Goal: Navigation & Orientation: Understand site structure

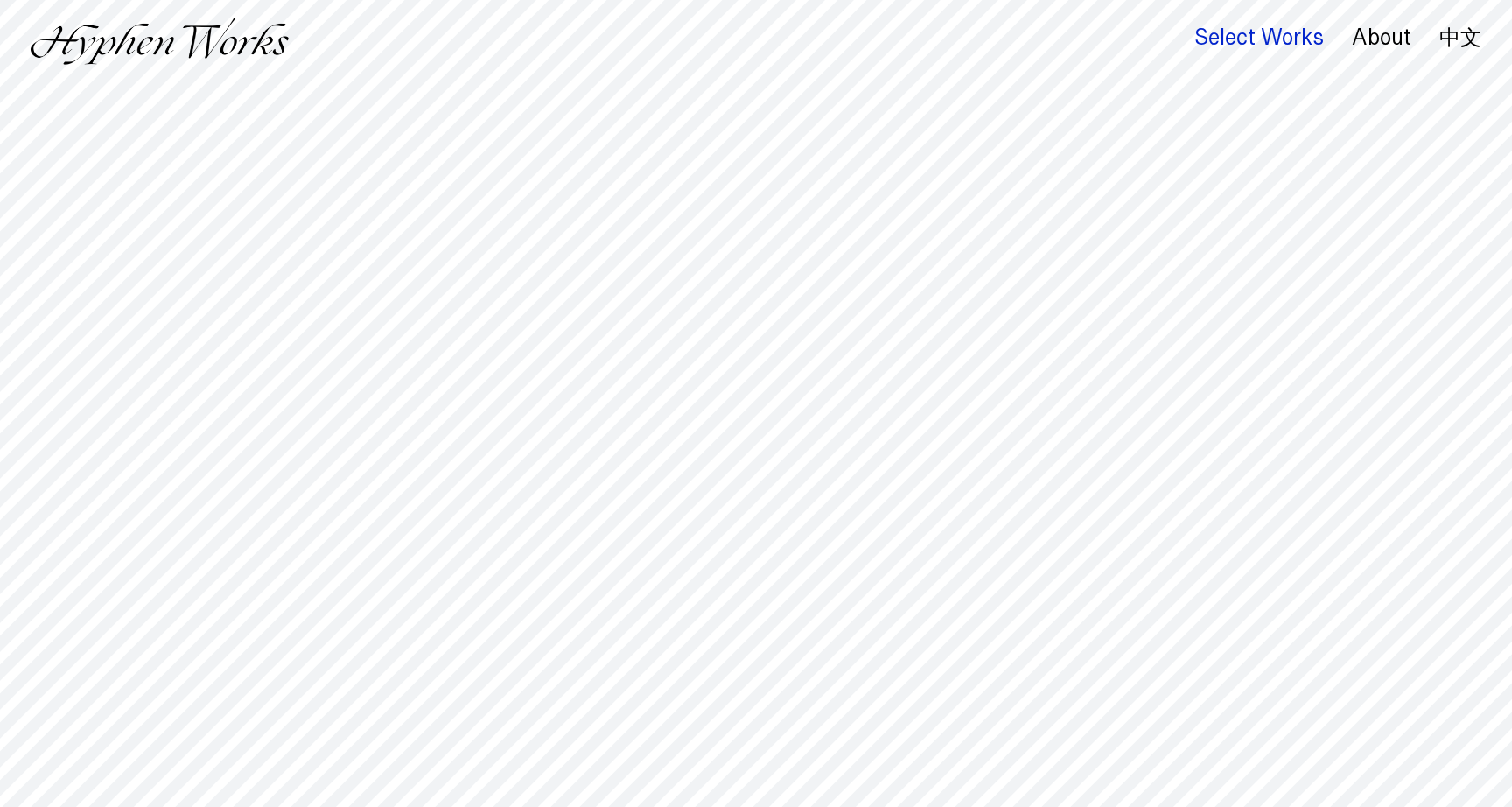
click at [1285, 31] on div "Select Works" at bounding box center [1258, 38] width 129 height 25
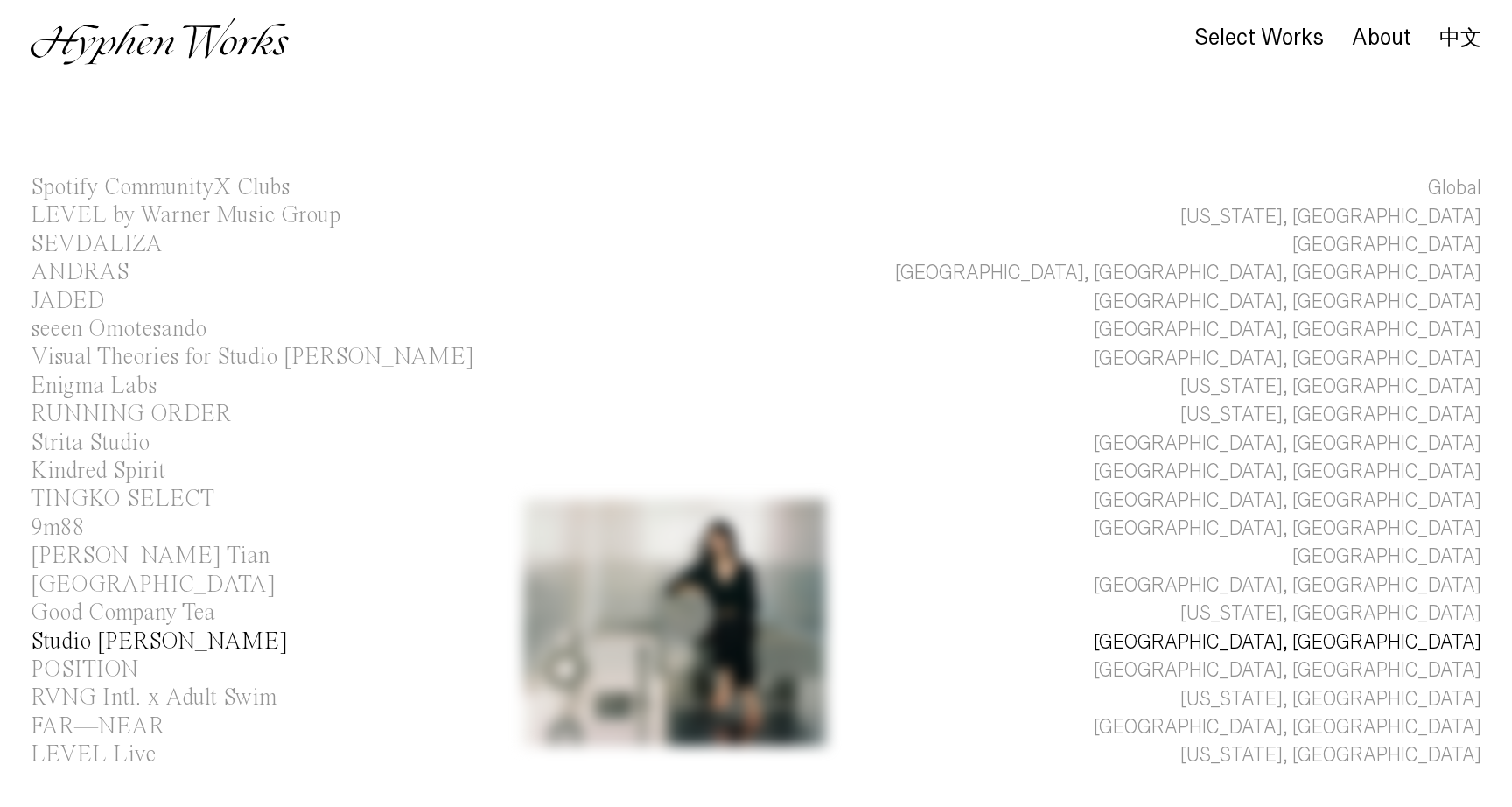
click at [675, 633] on link "Studio Jialun Xiong Los Angeles, CA" at bounding box center [756, 643] width 1512 height 28
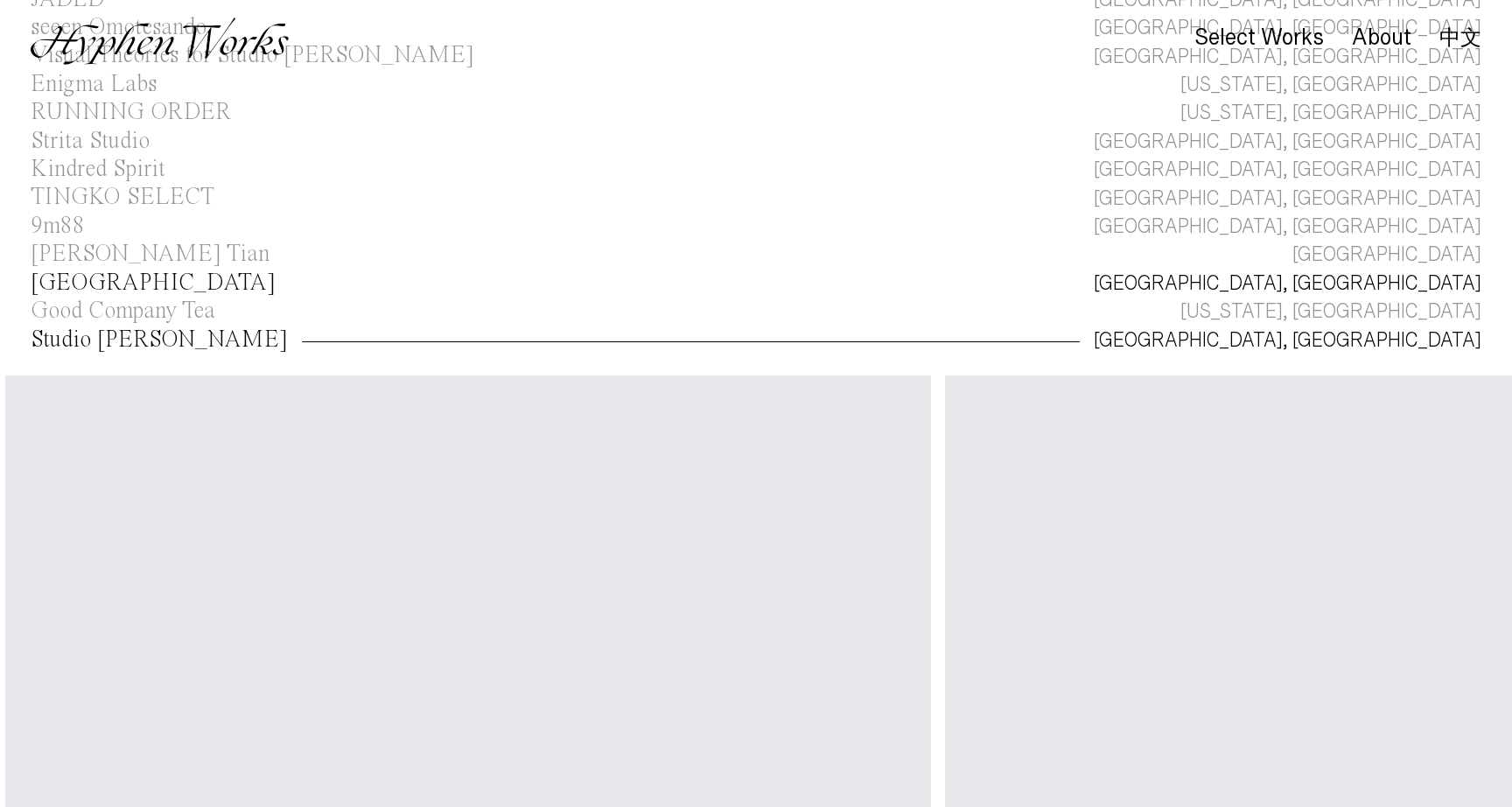
scroll to position [0, 919]
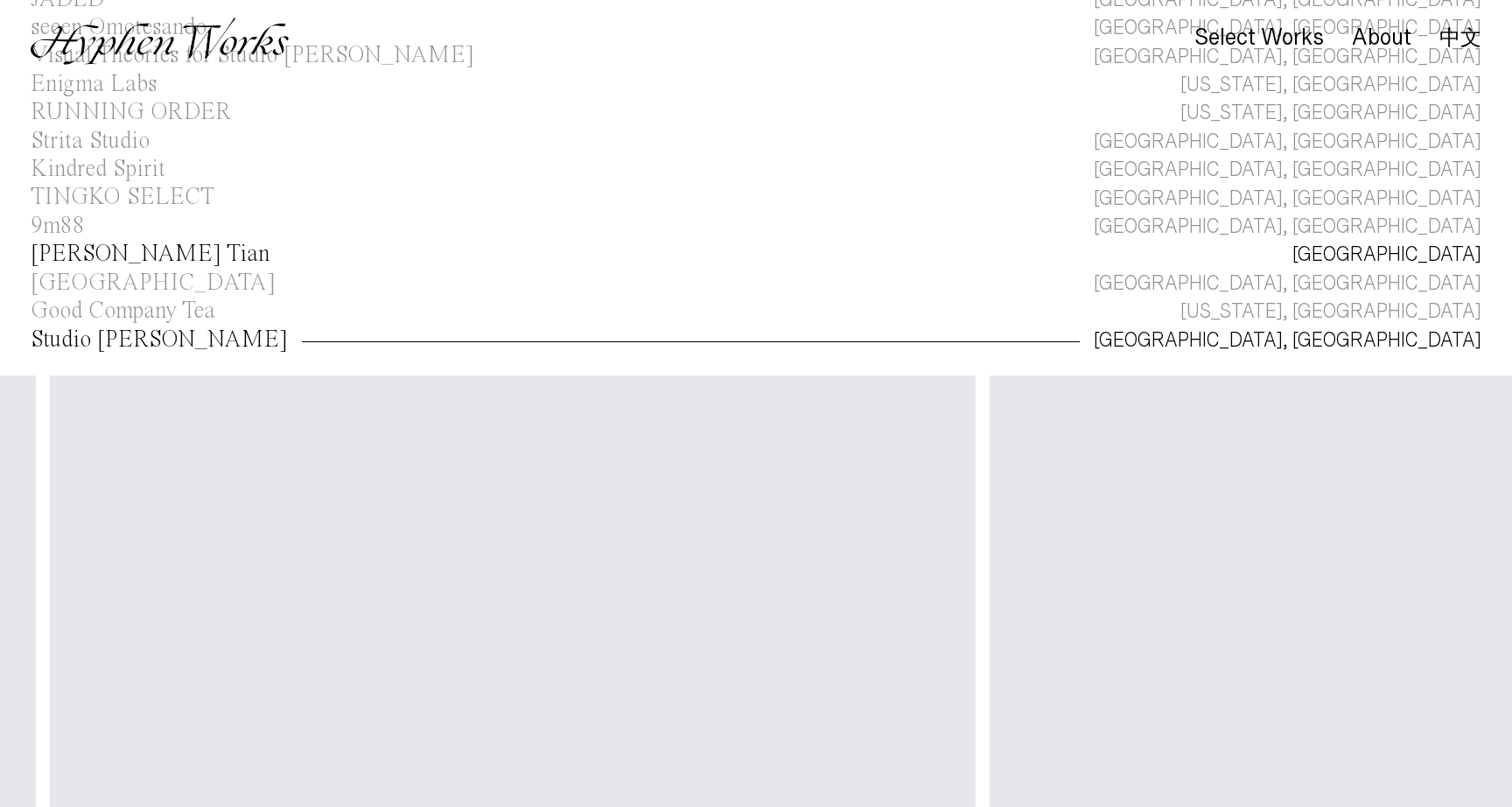
click at [295, 252] on link "Curry Sicong Tian Beijing" at bounding box center [756, 255] width 1512 height 28
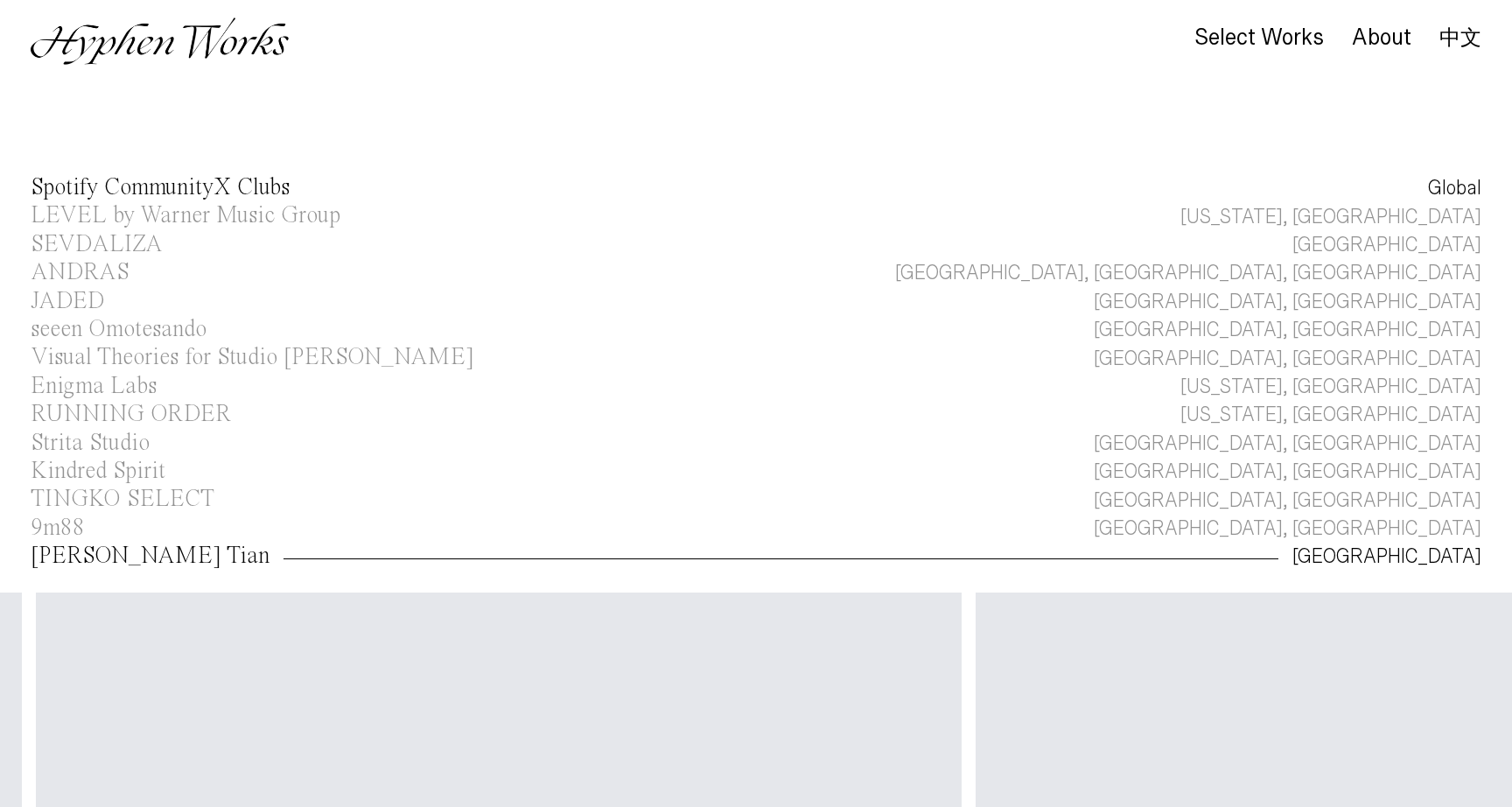
click at [590, 187] on link "Spotify CommunityX Clubs Global" at bounding box center [756, 189] width 1512 height 28
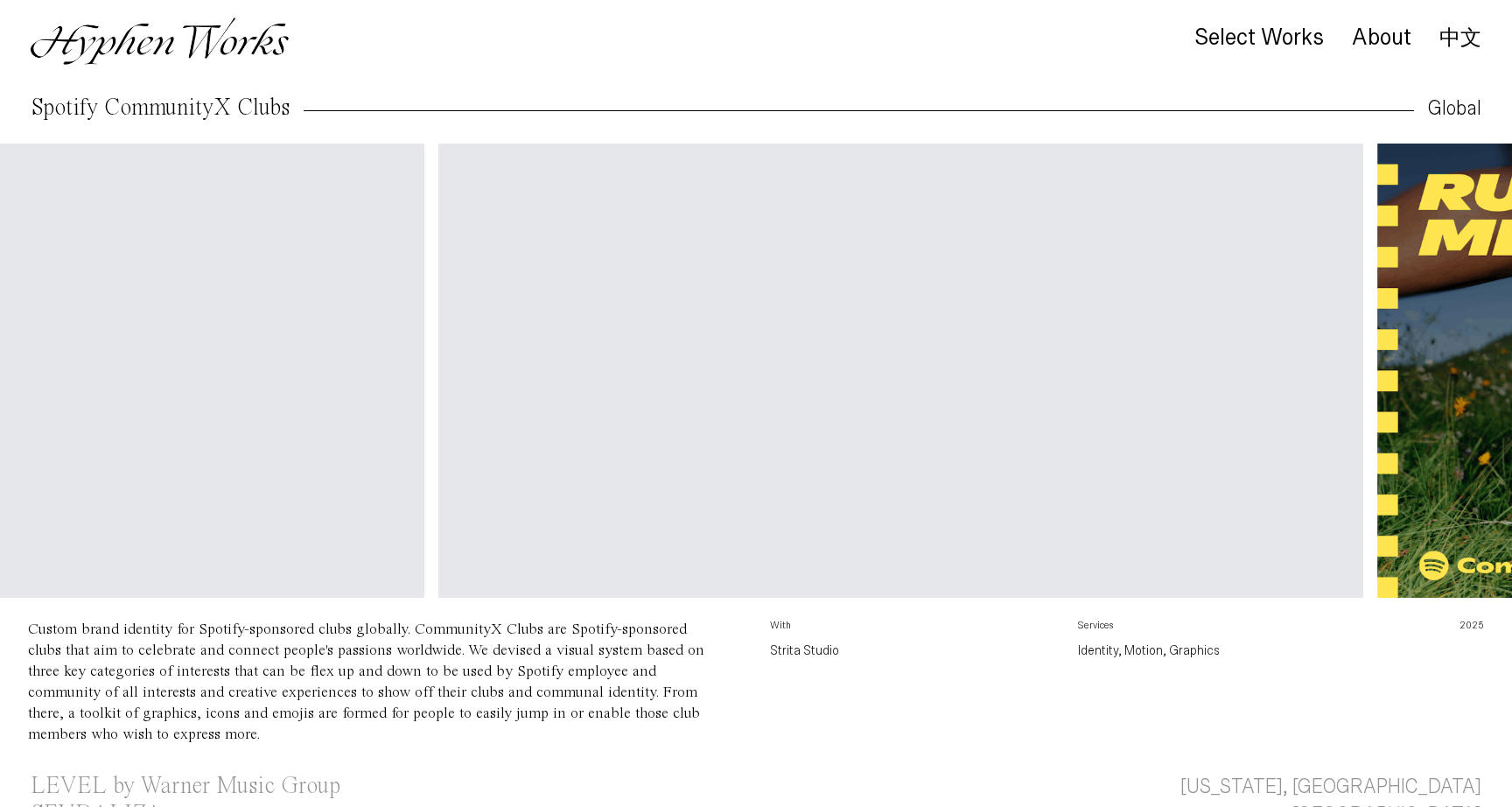
scroll to position [0, 2249]
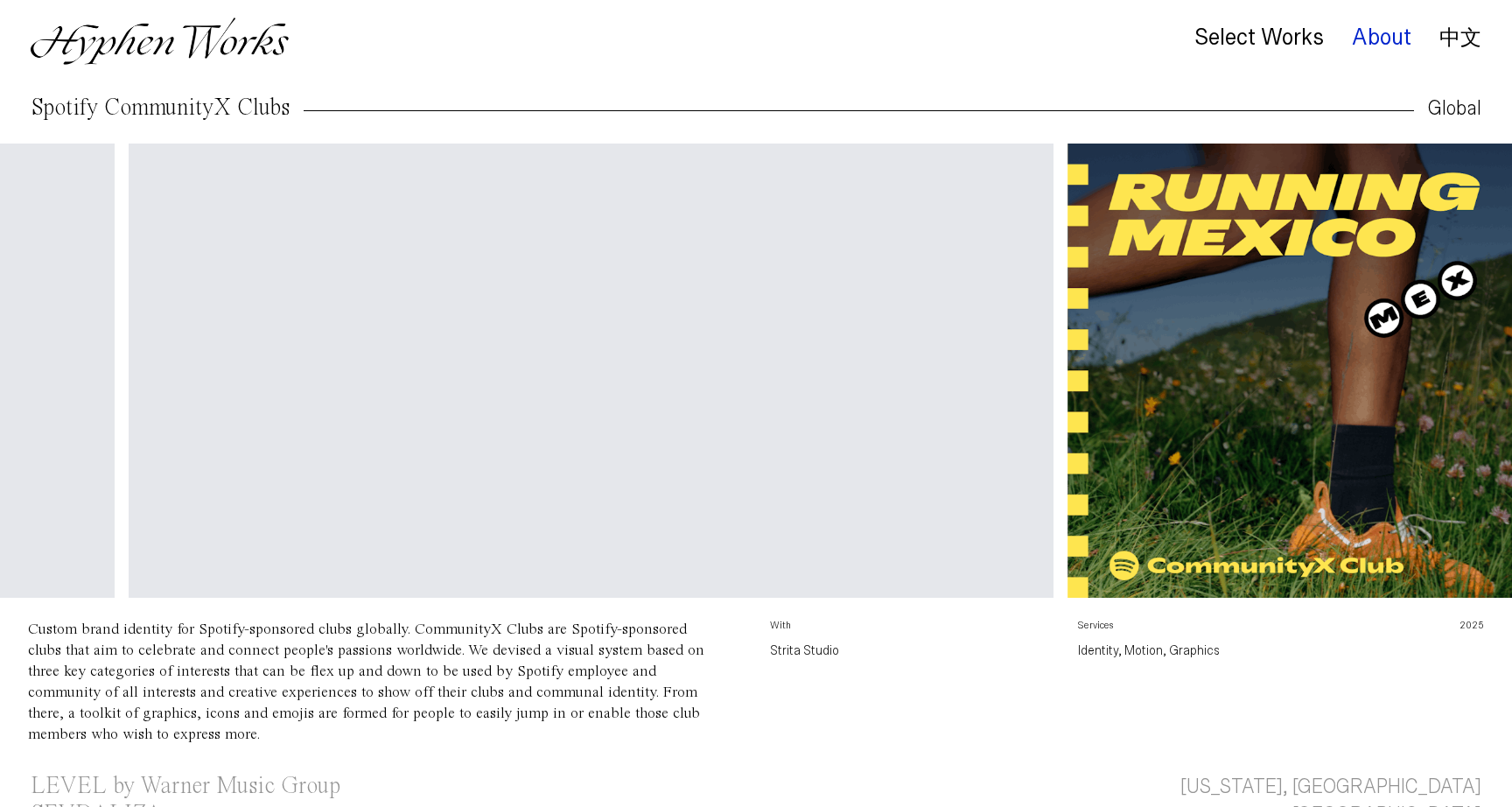
click at [1396, 36] on div "About" at bounding box center [1382, 38] width 60 height 25
